Goal: Information Seeking & Learning: Learn about a topic

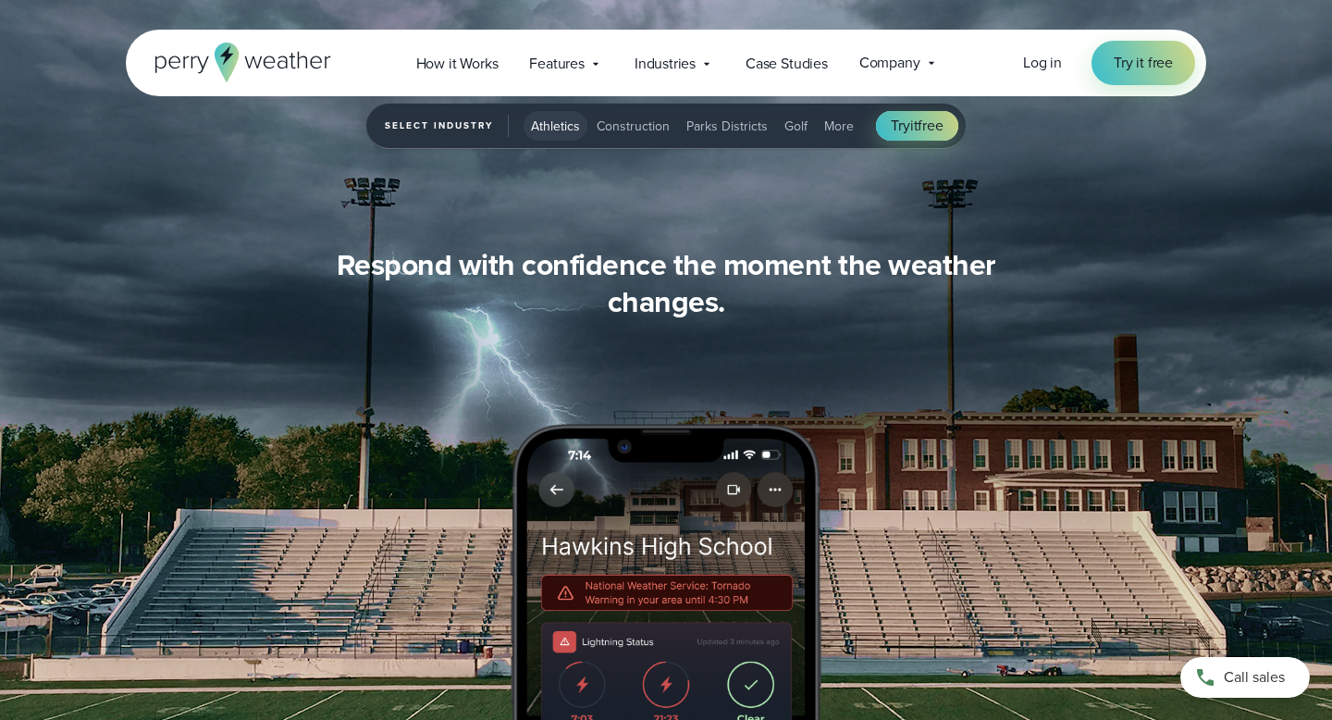
scroll to position [1766, 0]
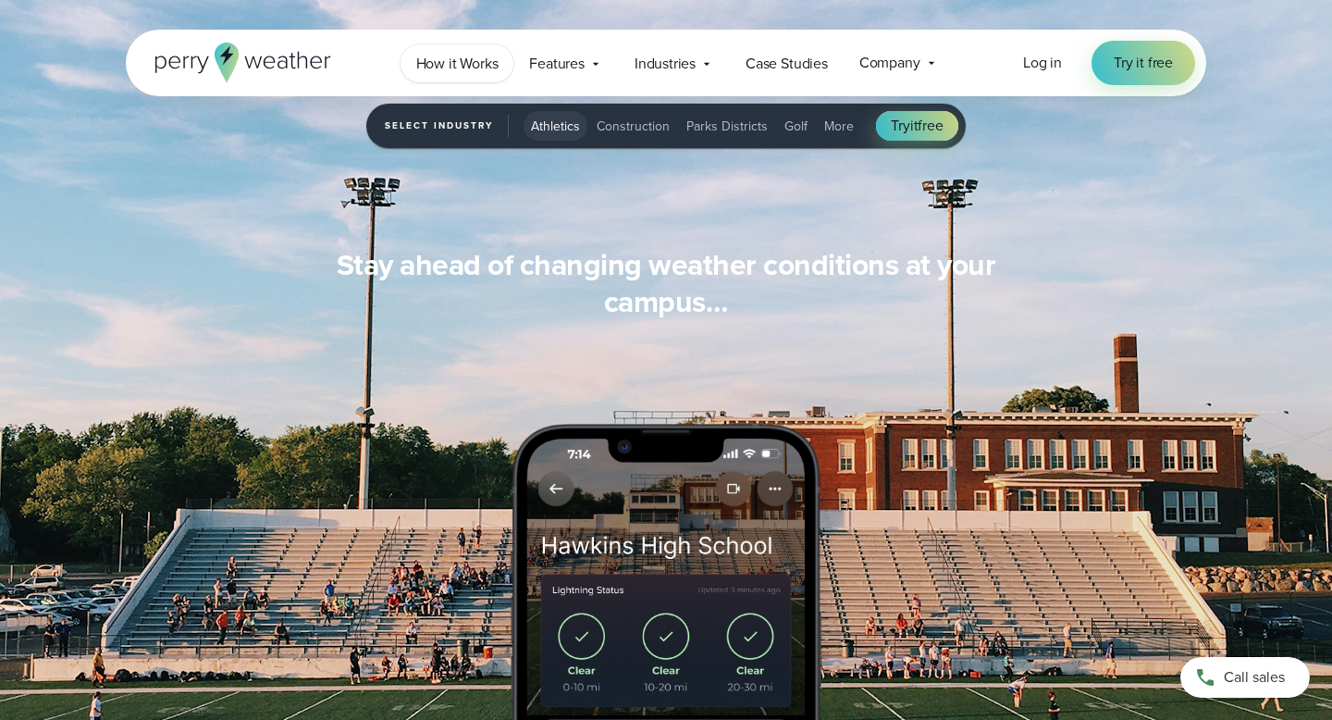
click at [457, 61] on span "How it Works" at bounding box center [457, 64] width 82 height 22
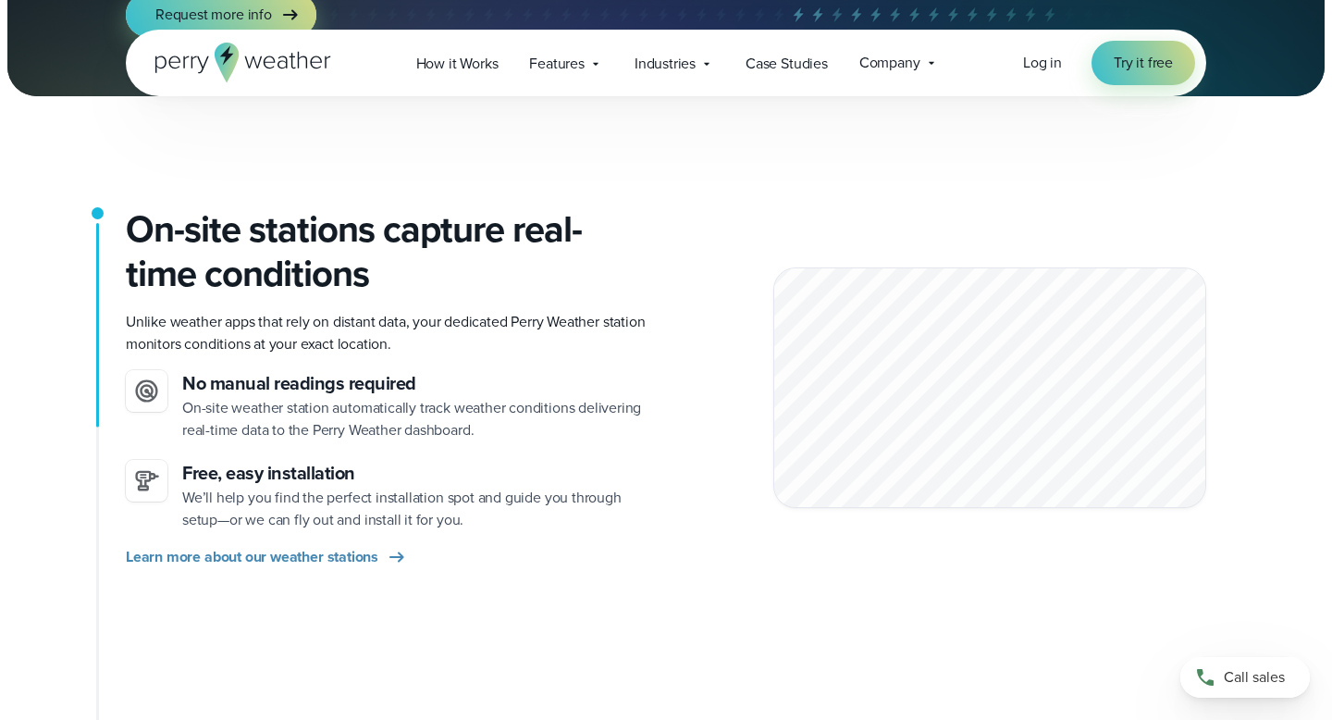
scroll to position [342, 0]
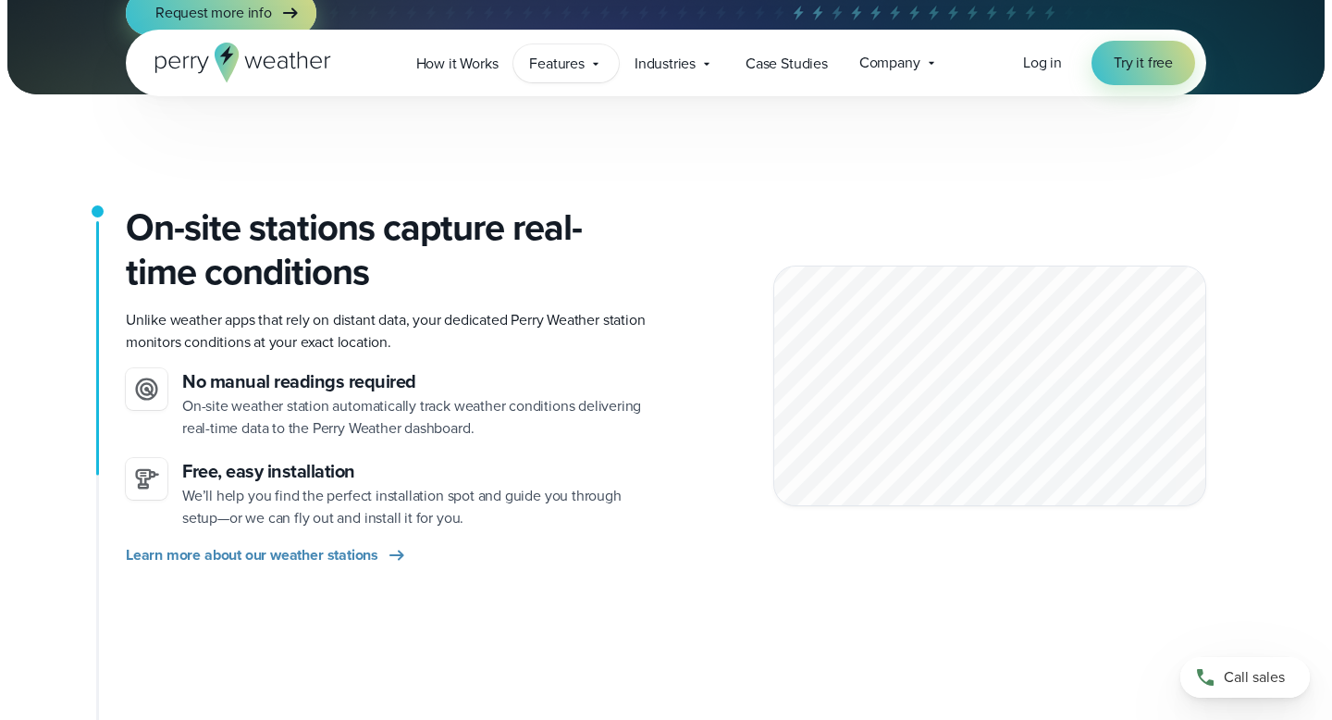
click at [578, 58] on span "Features" at bounding box center [557, 64] width 56 height 22
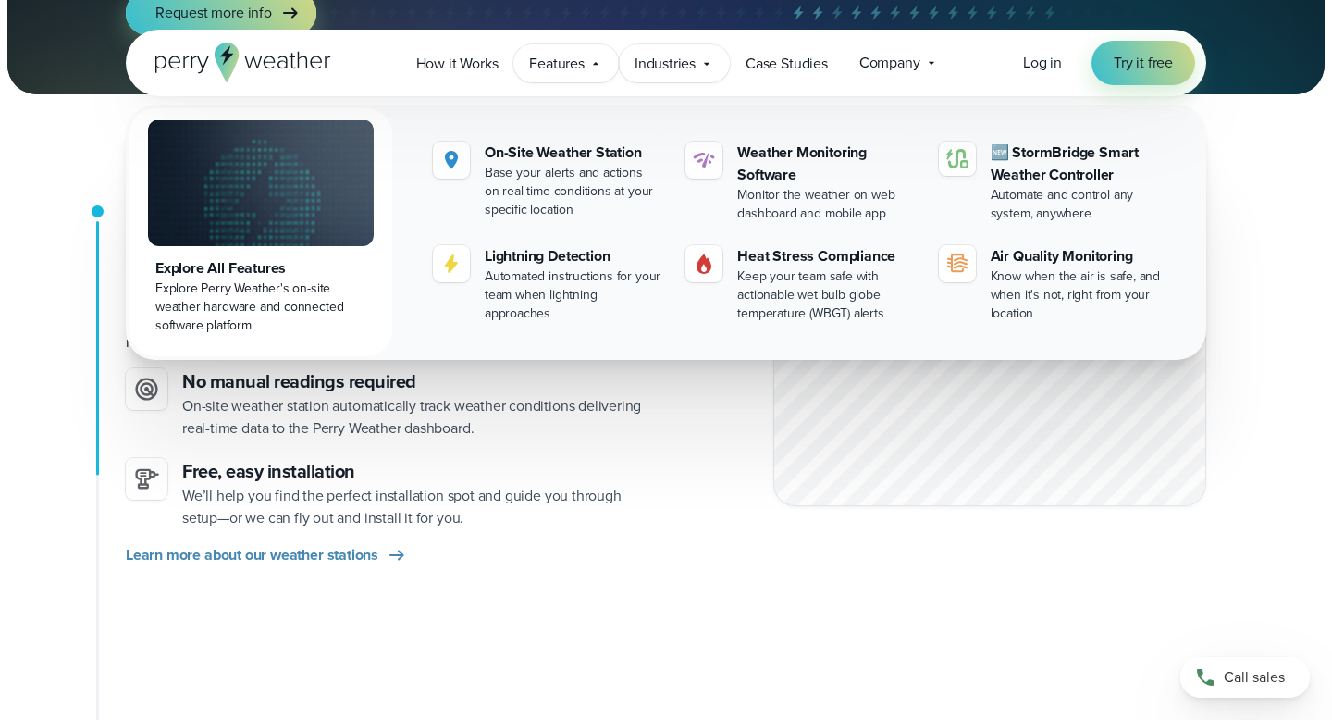
click at [707, 67] on icon at bounding box center [706, 63] width 15 height 15
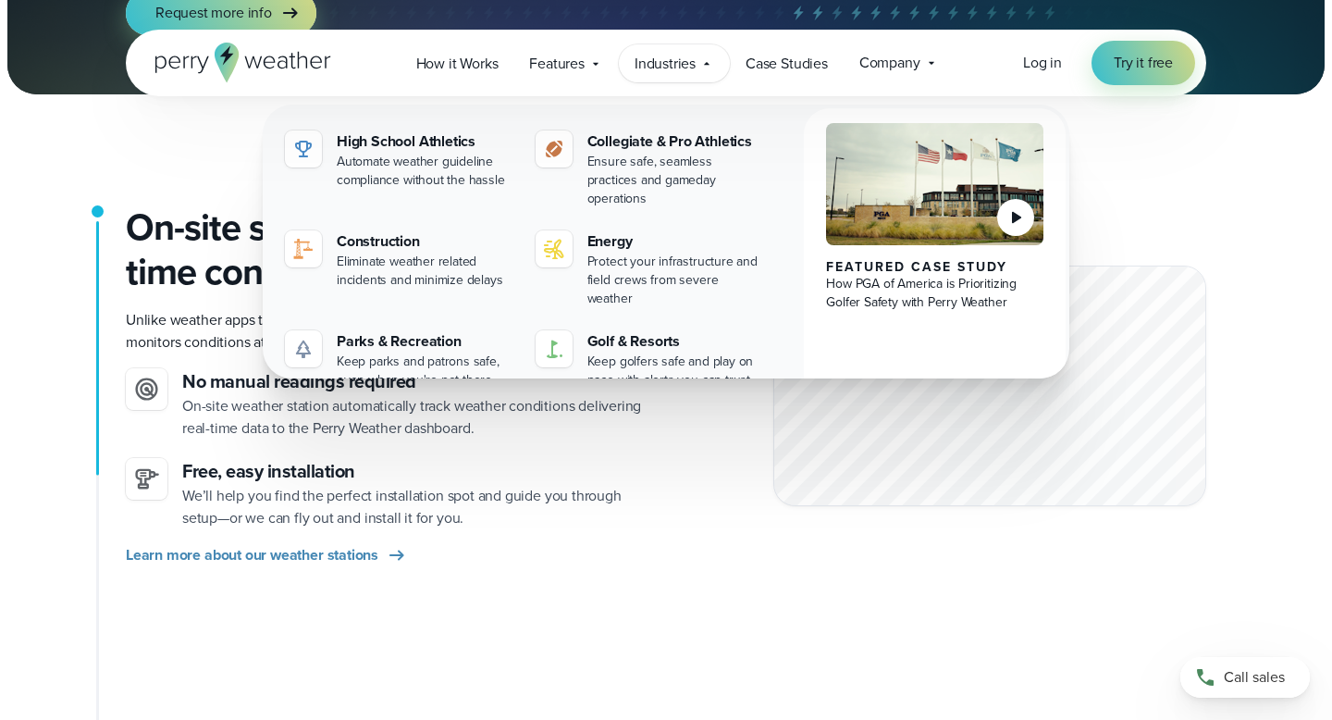
click at [707, 67] on icon at bounding box center [706, 63] width 15 height 15
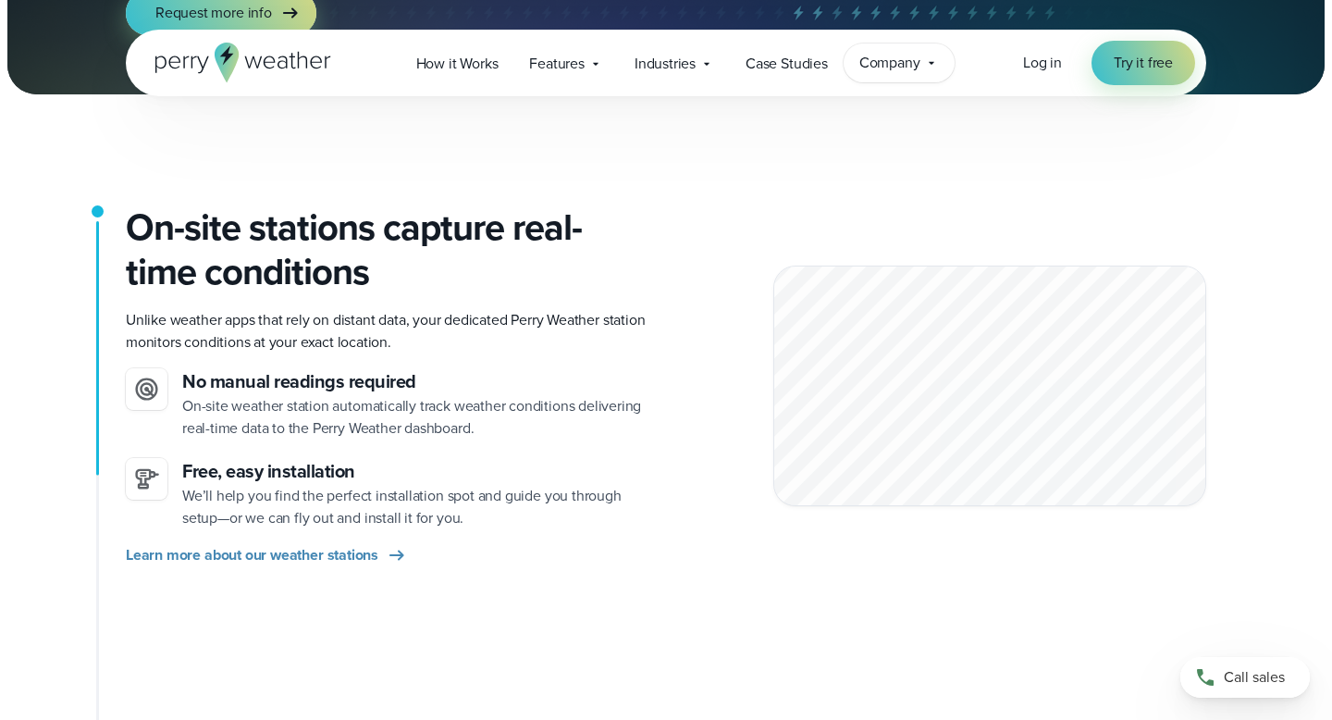
click at [926, 75] on div "Company Contact Us Reach out to us for sales or support questions" at bounding box center [899, 62] width 111 height 39
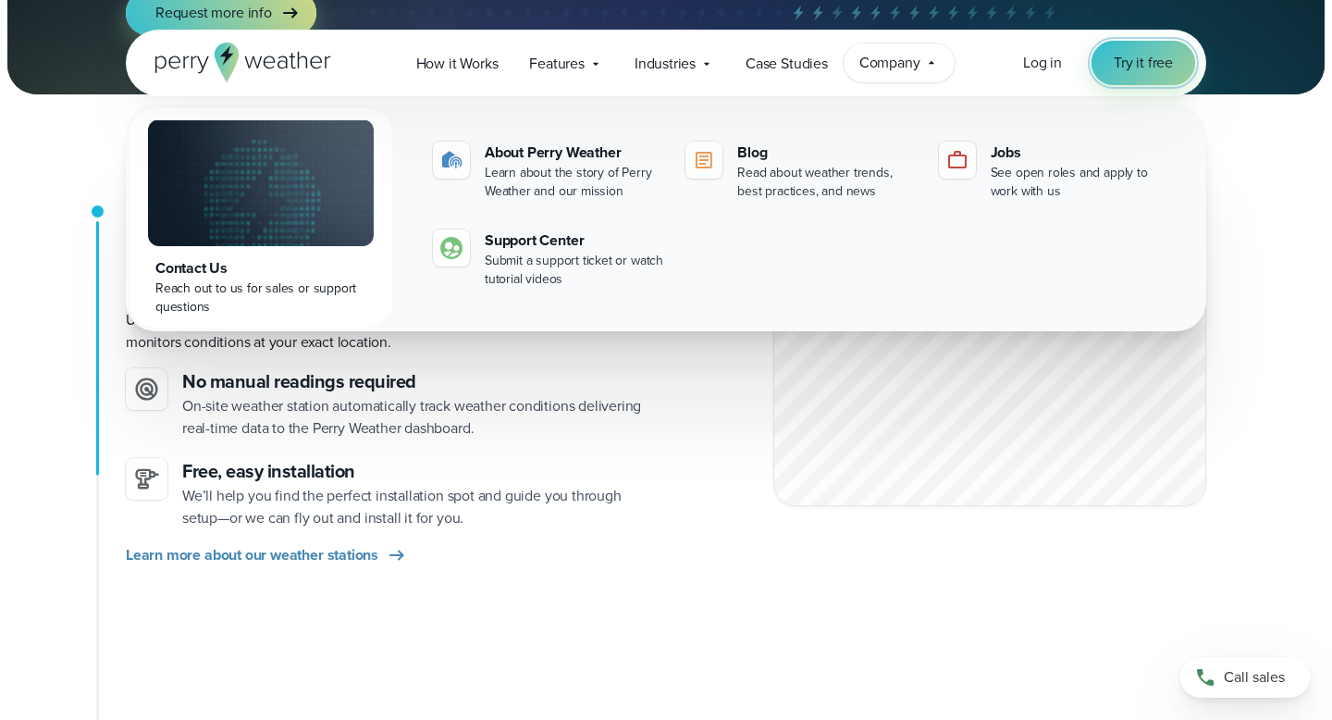
click at [1144, 62] on span "Try it free" at bounding box center [1143, 63] width 59 height 22
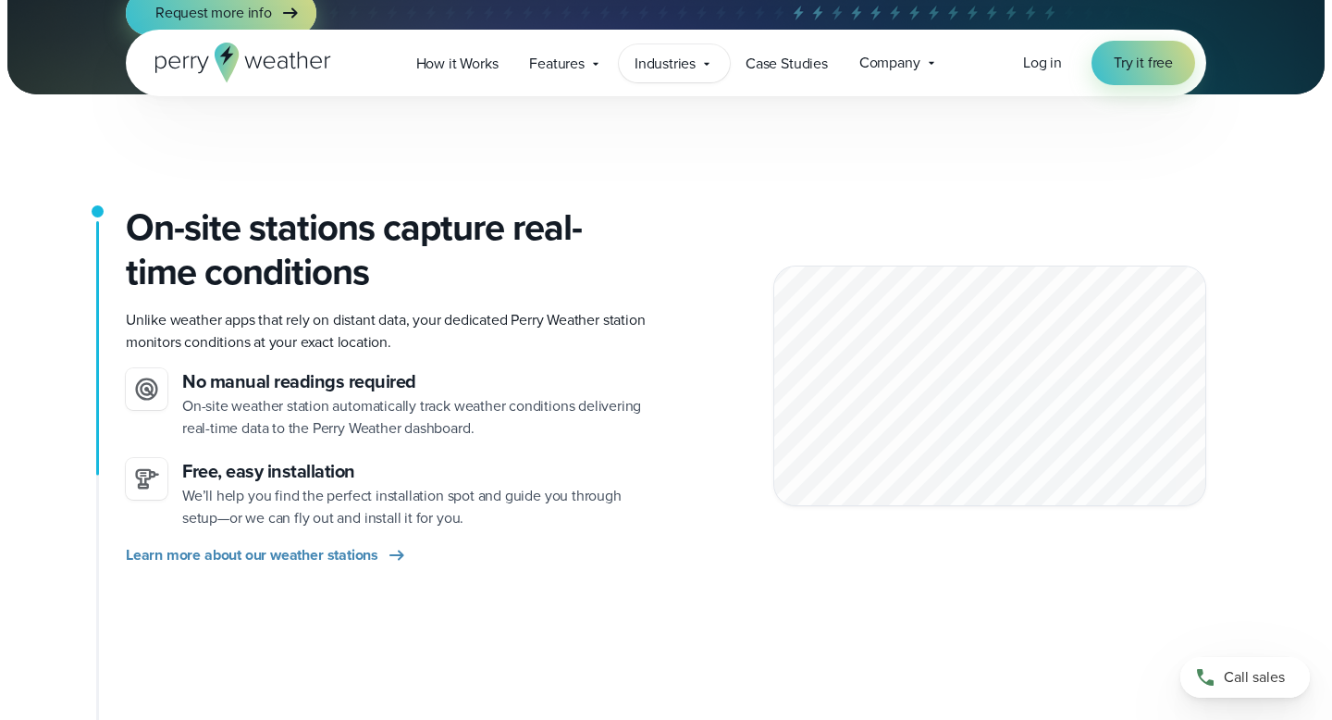
click at [649, 78] on div "Industries Featured Case Study How PGA of America is Prioritizing Golfer Safety…" at bounding box center [674, 63] width 111 height 38
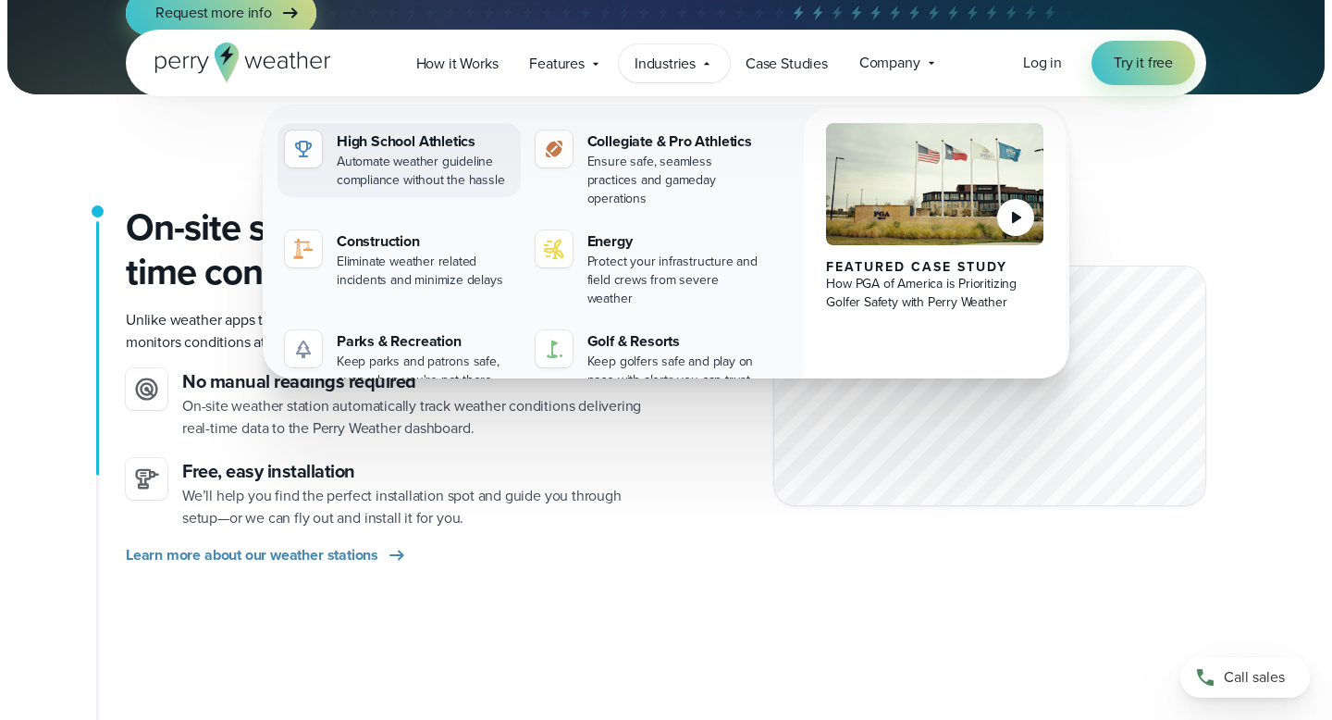
click at [436, 175] on div "Automate weather guideline compliance without the hassle" at bounding box center [425, 171] width 177 height 37
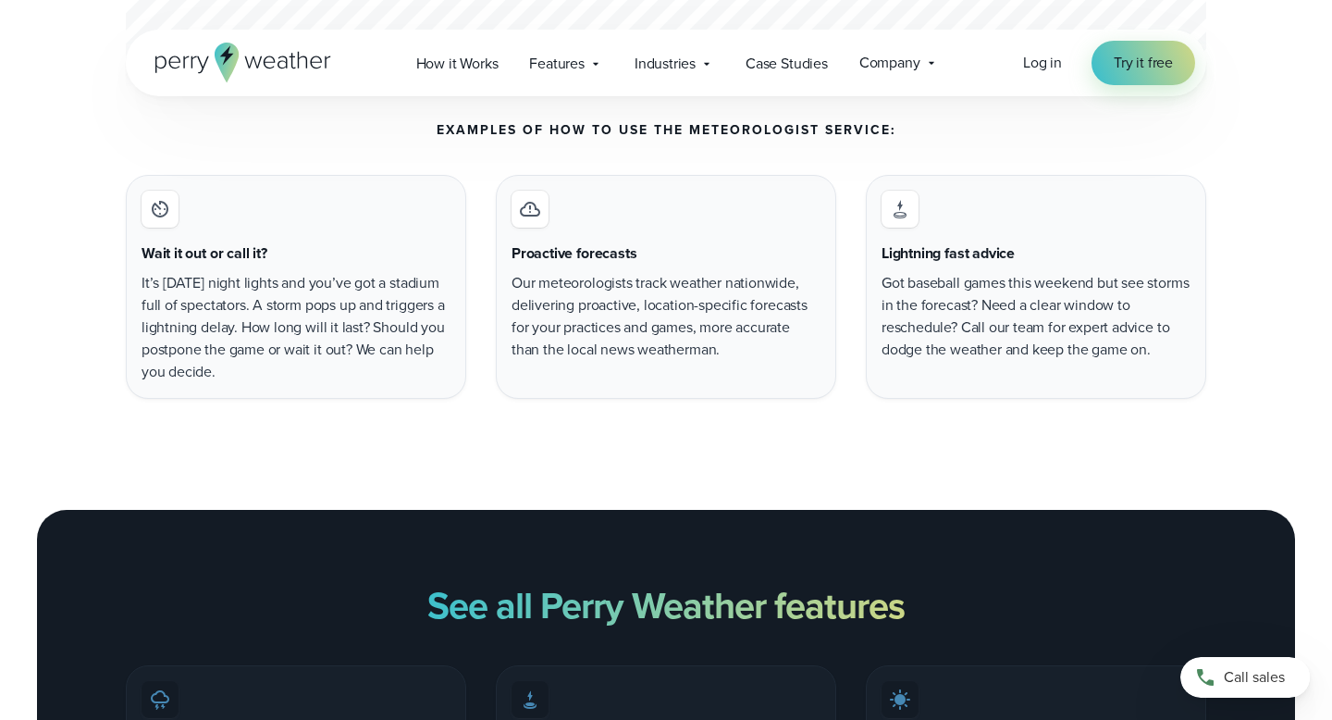
scroll to position [7027, 0]
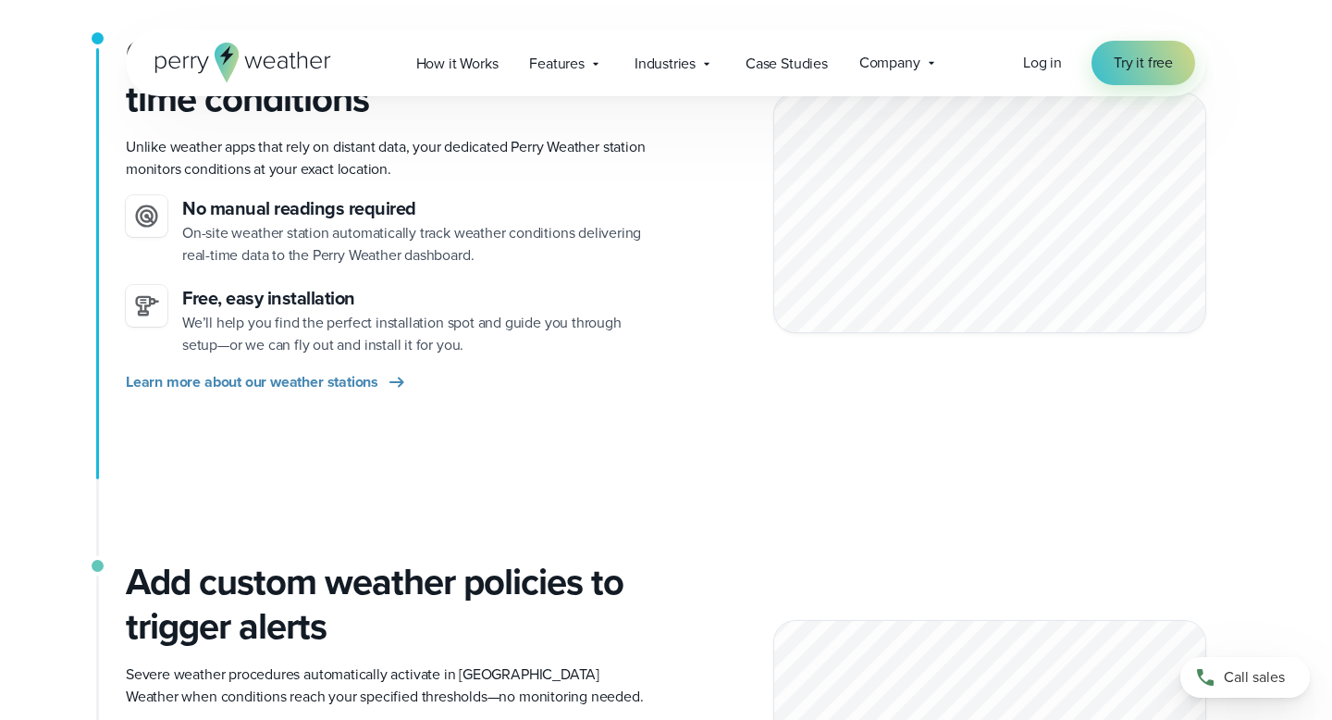
scroll to position [519, 0]
